Goal: Task Accomplishment & Management: Complete application form

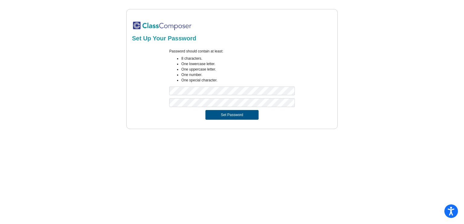
click at [220, 115] on button "Set Password" at bounding box center [231, 115] width 53 height 10
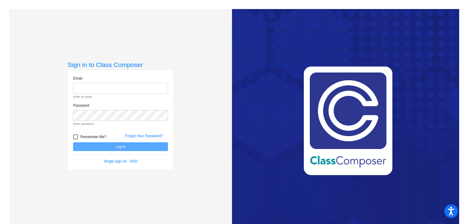
click at [107, 88] on input "email" at bounding box center [120, 88] width 95 height 11
click at [91, 85] on input "email" at bounding box center [120, 88] width 95 height 11
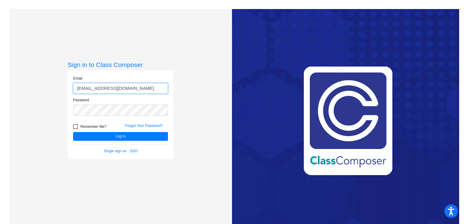
type input "[EMAIL_ADDRESS][DOMAIN_NAME]"
click at [114, 141] on form "Email [EMAIL_ADDRESS][DOMAIN_NAME] Password Remember Me? Forgot Your Password? …" at bounding box center [120, 115] width 95 height 78
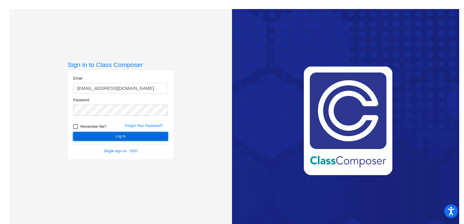
click at [117, 137] on button "Log In" at bounding box center [120, 136] width 95 height 9
